Goal: Book appointment/travel/reservation

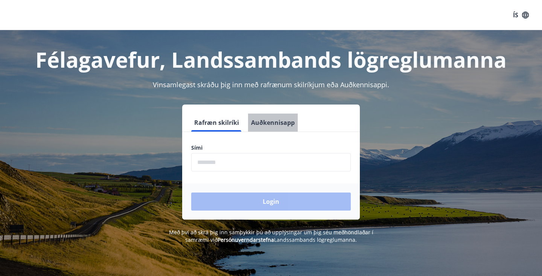
click at [277, 123] on button "Auðkennisapp" at bounding box center [273, 123] width 50 height 18
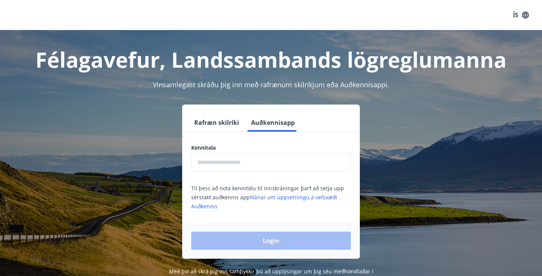
click at [233, 164] on input "text" at bounding box center [270, 162] width 159 height 18
type input "**********"
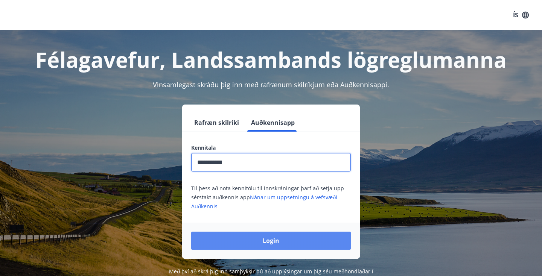
click at [258, 239] on button "Login" at bounding box center [270, 241] width 159 height 18
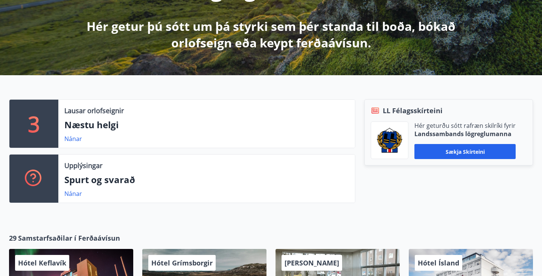
scroll to position [160, 0]
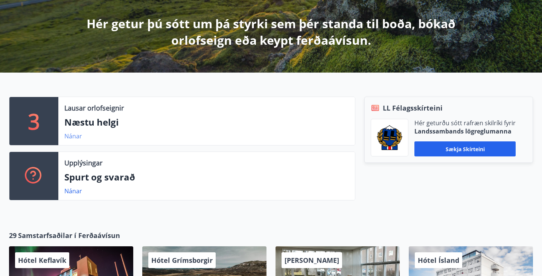
click at [71, 136] on link "Nánar" at bounding box center [73, 136] width 18 height 8
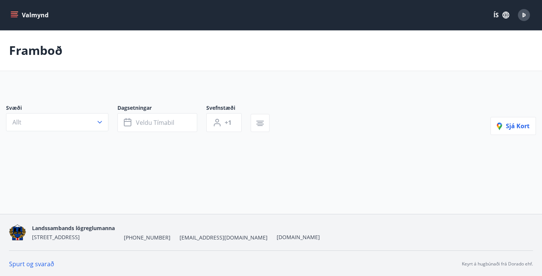
type input "*"
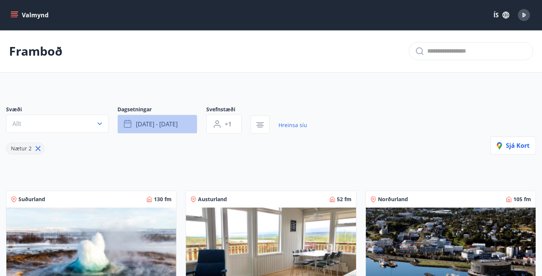
click at [161, 126] on span "sep 26 - sep 29" at bounding box center [157, 124] width 42 height 8
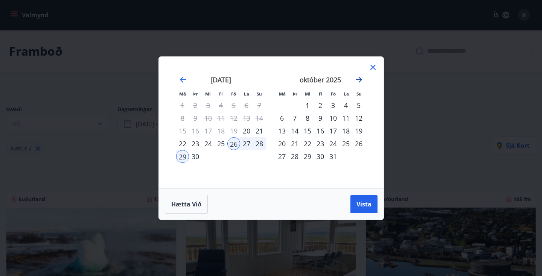
click at [358, 79] on icon "Move forward to switch to the next month." at bounding box center [358, 79] width 9 height 9
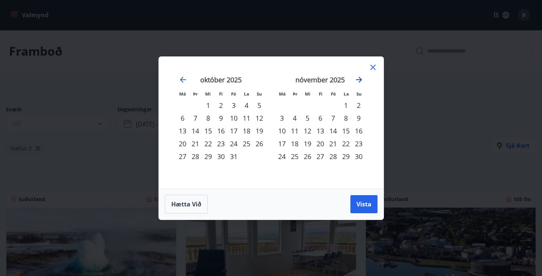
click at [358, 79] on icon "Move forward to switch to the next month." at bounding box center [358, 79] width 9 height 9
click at [372, 67] on icon at bounding box center [372, 67] width 5 height 5
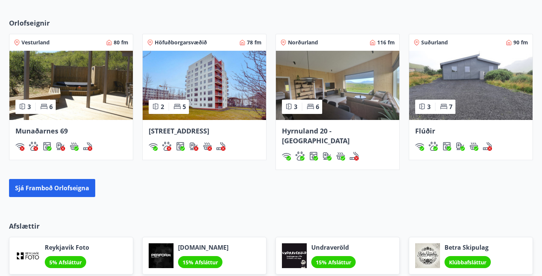
scroll to position [520, 0]
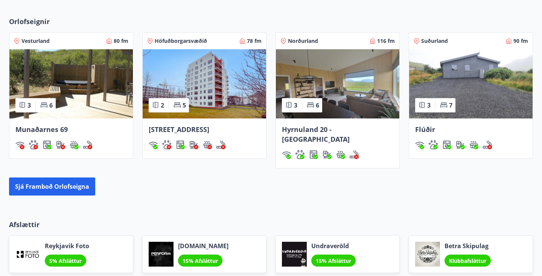
click at [355, 85] on img at bounding box center [337, 83] width 123 height 69
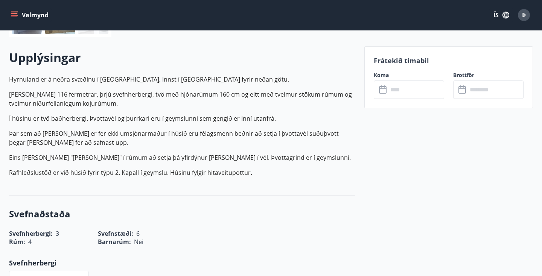
scroll to position [189, 0]
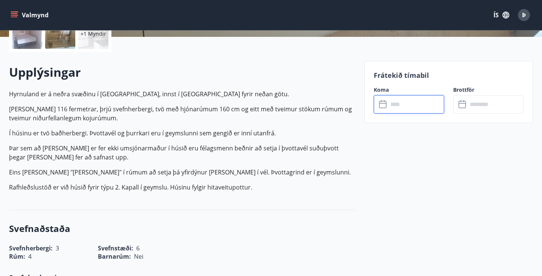
click at [405, 109] on input "text" at bounding box center [416, 104] width 56 height 18
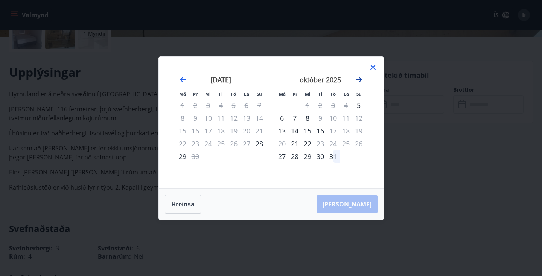
click at [358, 77] on icon "Move forward to switch to the next month." at bounding box center [358, 79] width 9 height 9
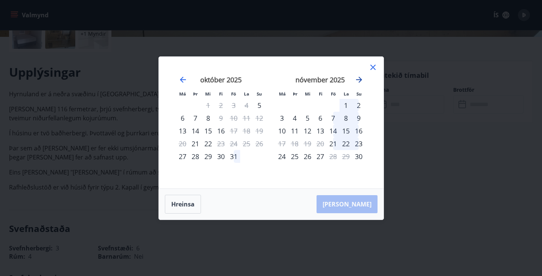
click at [358, 77] on icon "Move forward to switch to the next month." at bounding box center [358, 79] width 9 height 9
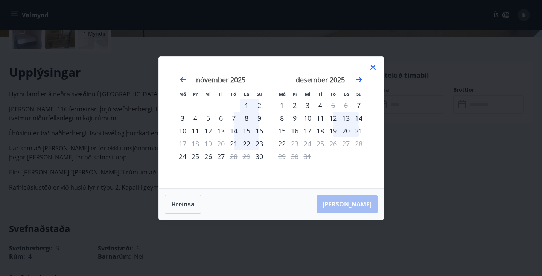
click at [409, 132] on div "Má Þr Mi Fi Fö La Su Má Þr Mi Fi Fö La Su október 2025 1 2 3 4 5 6 7 8 9 10 11 …" at bounding box center [271, 138] width 542 height 276
